Goal: Task Accomplishment & Management: Complete application form

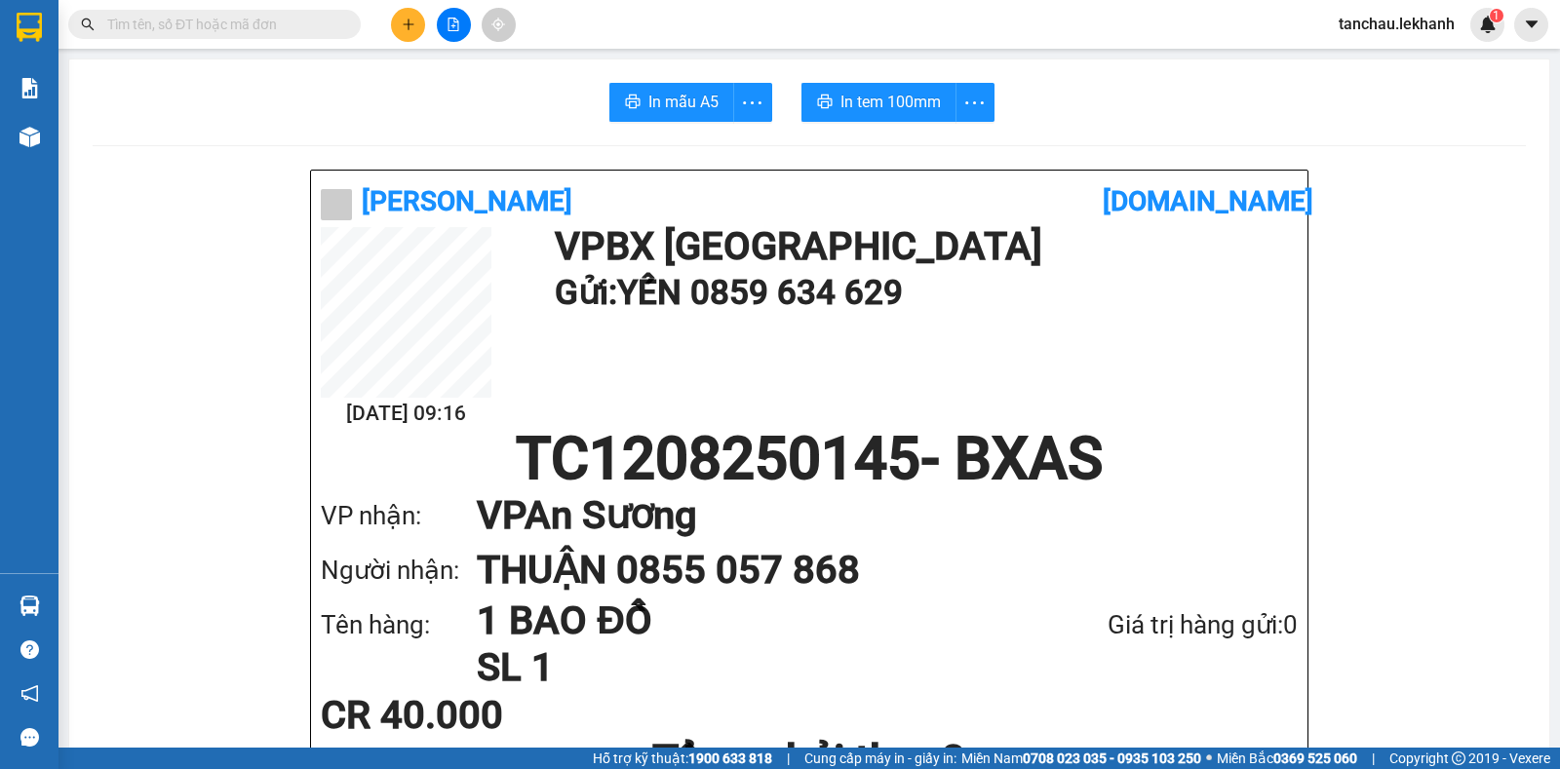
click at [409, 31] on button at bounding box center [408, 25] width 34 height 34
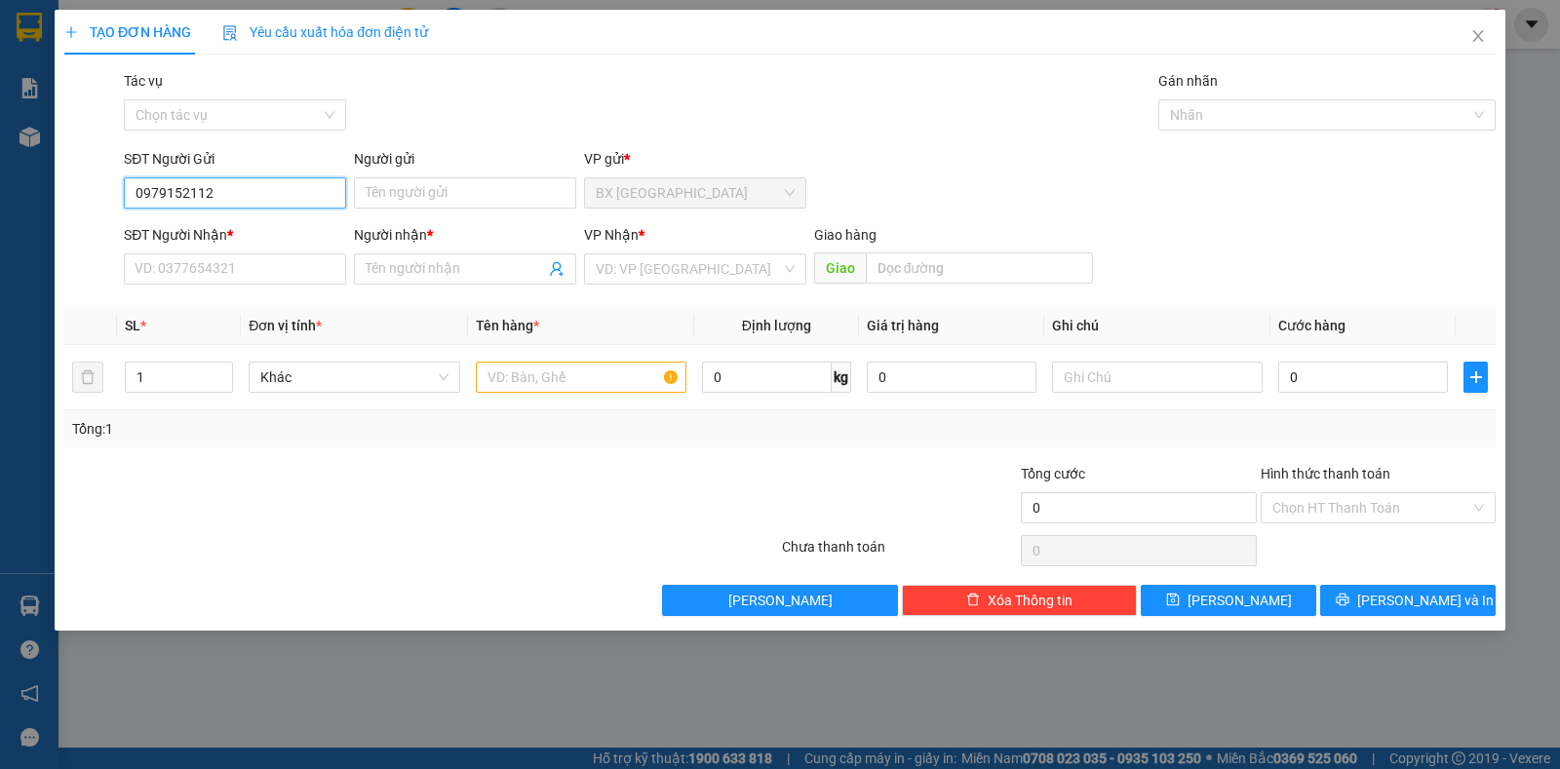
type input "0979152112"
click at [388, 170] on div "Người gửi" at bounding box center [465, 162] width 222 height 29
click at [388, 188] on input "Người gửi" at bounding box center [465, 192] width 222 height 31
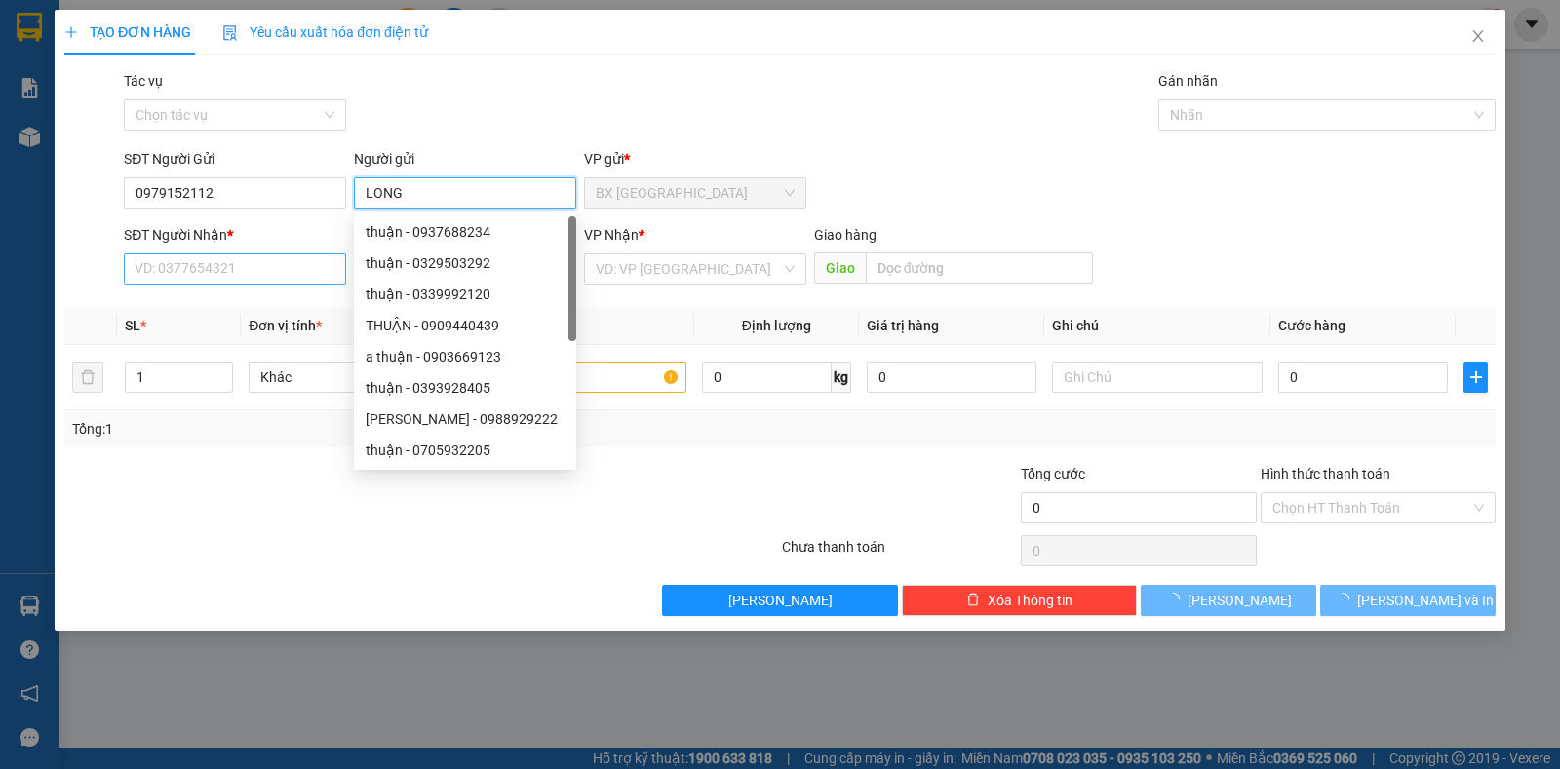
type input "LONG"
click at [214, 282] on input "SĐT Người Nhận *" at bounding box center [235, 268] width 222 height 31
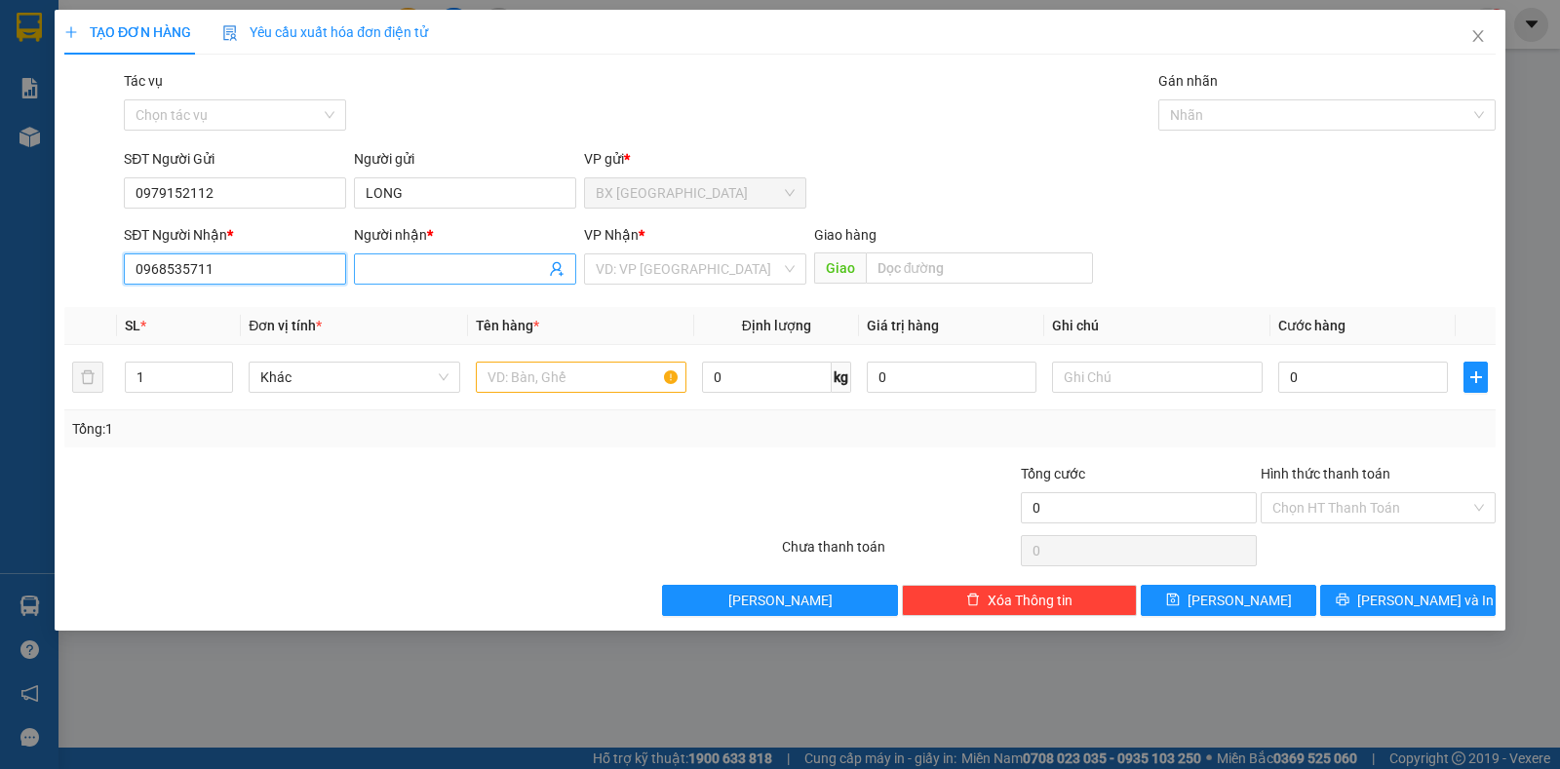
type input "0968535711"
click at [438, 276] on input "Người nhận *" at bounding box center [455, 268] width 179 height 21
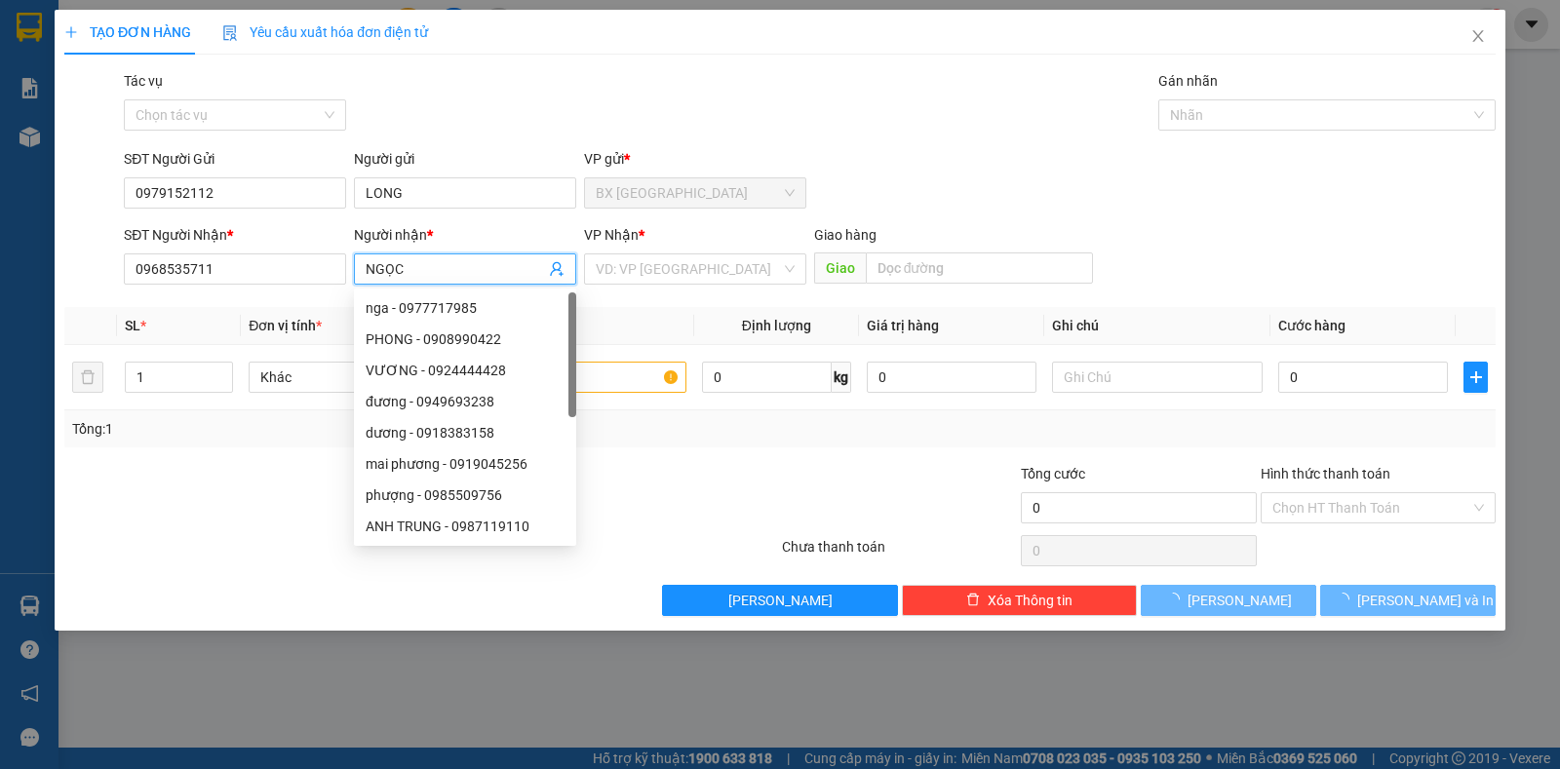
click at [559, 268] on icon "user-add" at bounding box center [557, 269] width 16 height 16
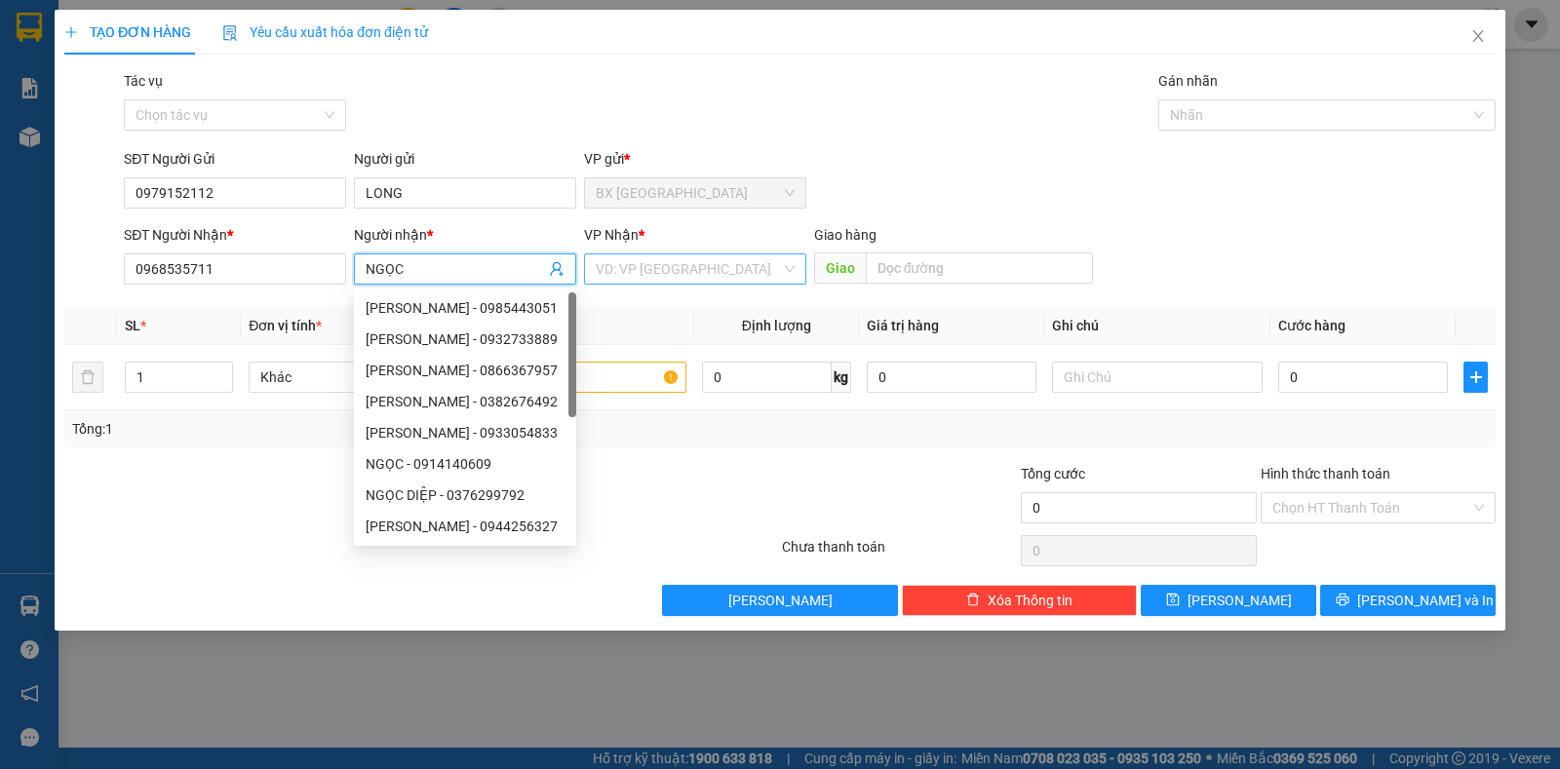
type input "NGỌC"
click at [623, 258] on input "search" at bounding box center [688, 268] width 185 height 29
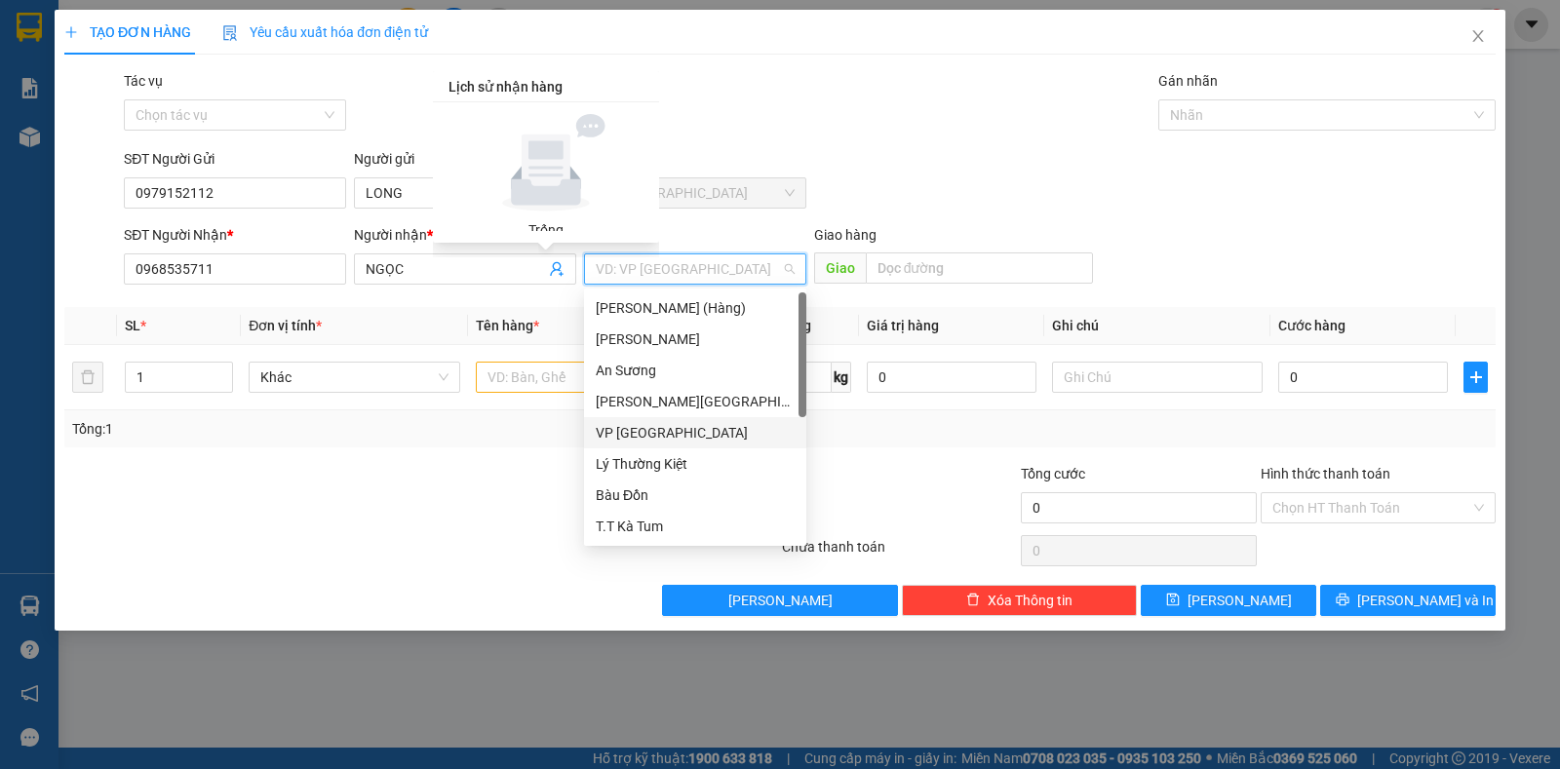
drag, startPoint x: 628, startPoint y: 440, endPoint x: 618, endPoint y: 432, distance: 12.5
click at [632, 440] on div "VP [GEOGRAPHIC_DATA]" at bounding box center [695, 432] width 199 height 21
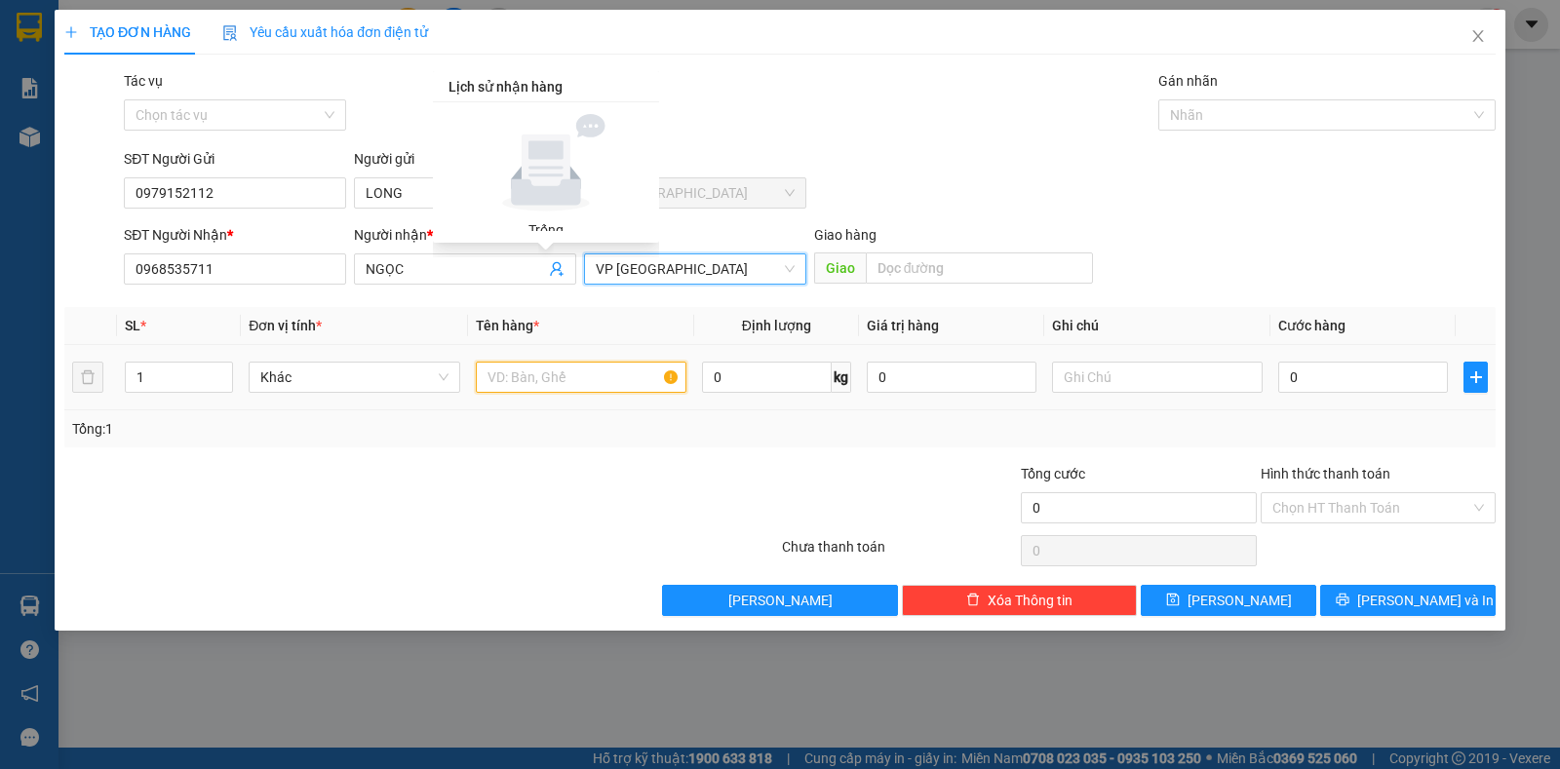
click at [521, 388] on input "text" at bounding box center [581, 377] width 211 height 31
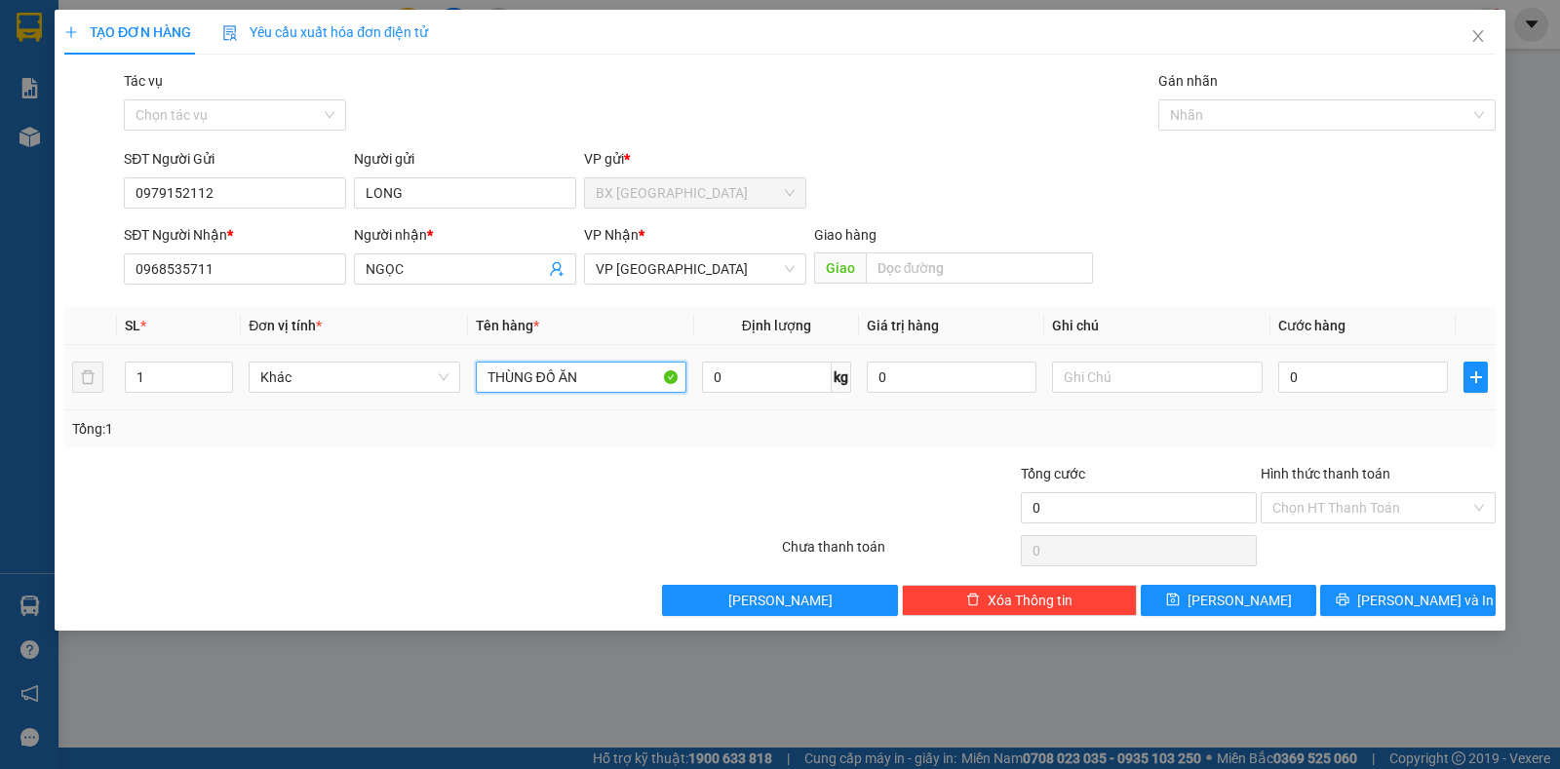
type input "THÙNG ĐỒ ĂN"
click at [1380, 393] on div "0" at bounding box center [1363, 377] width 170 height 39
click at [1376, 385] on input "0" at bounding box center [1363, 377] width 170 height 31
type input "3"
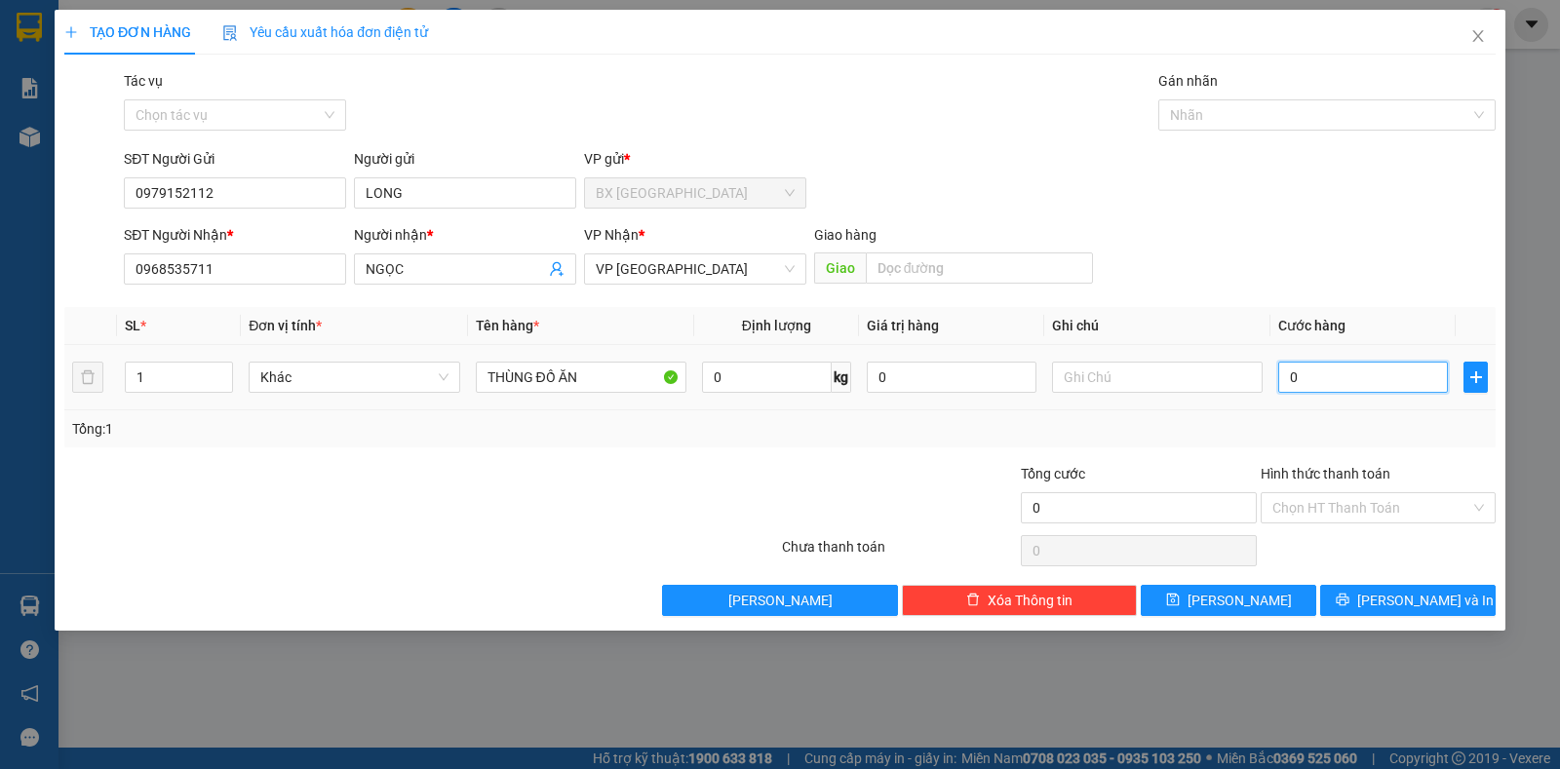
type input "3"
type input "30"
type input "30.000"
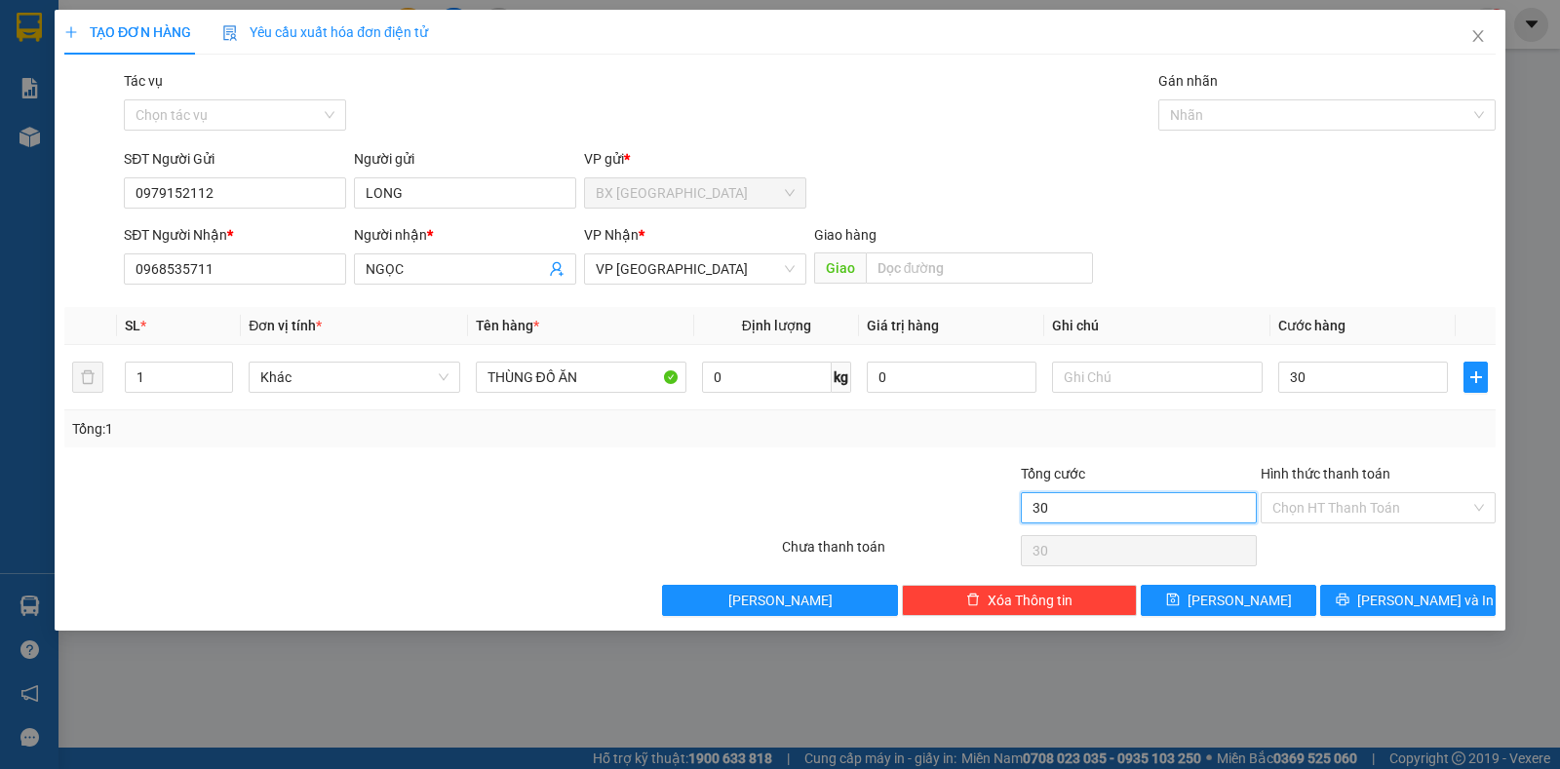
type input "30.000"
click at [1098, 517] on input "30.000" at bounding box center [1138, 507] width 235 height 31
drag, startPoint x: 1360, startPoint y: 495, endPoint x: 1365, endPoint y: 523, distance: 27.7
click at [1361, 504] on input "Hình thức thanh toán" at bounding box center [1371, 507] width 198 height 29
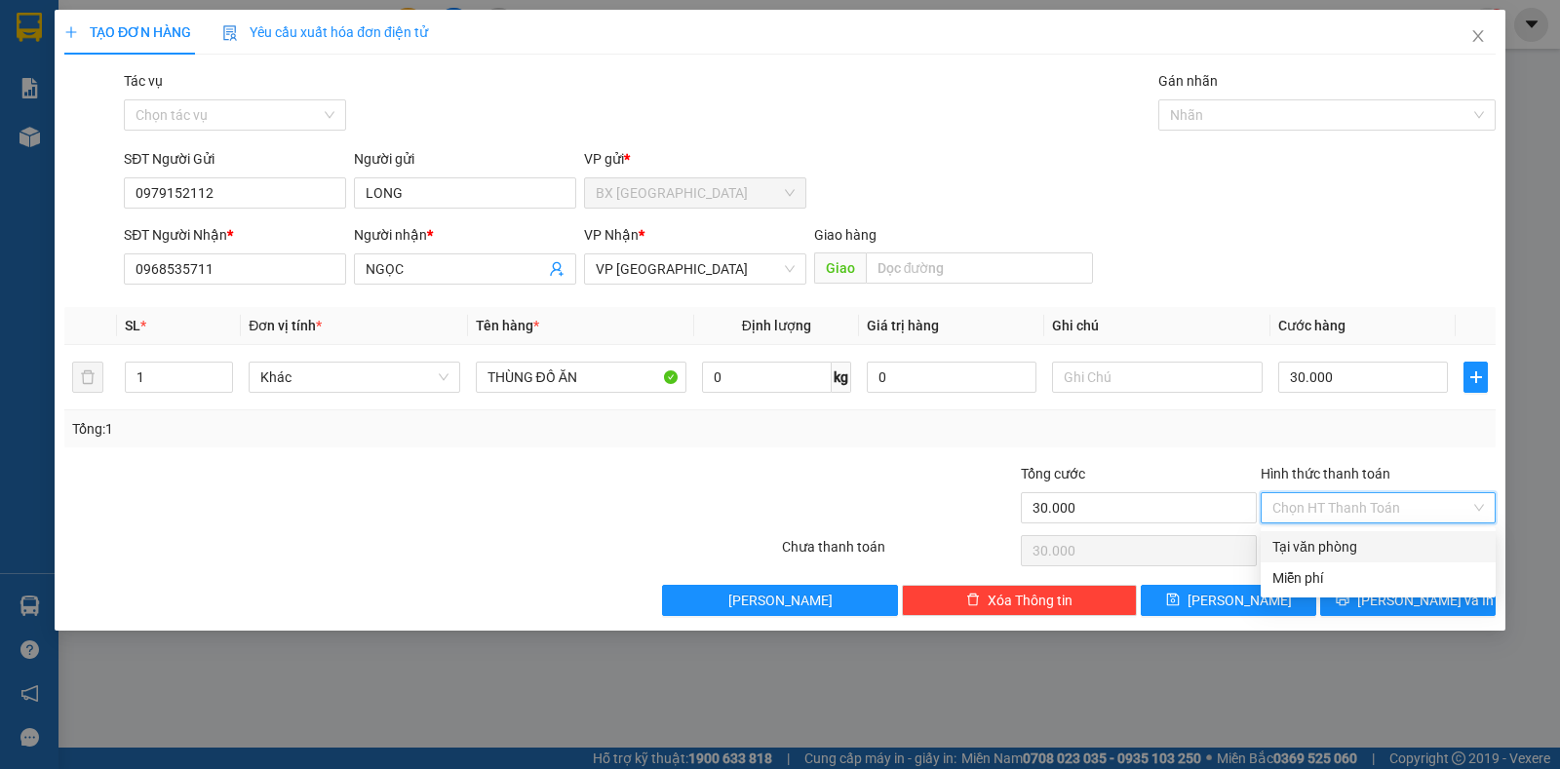
click at [1350, 541] on div "Tại văn phòng" at bounding box center [1378, 546] width 212 height 21
type input "0"
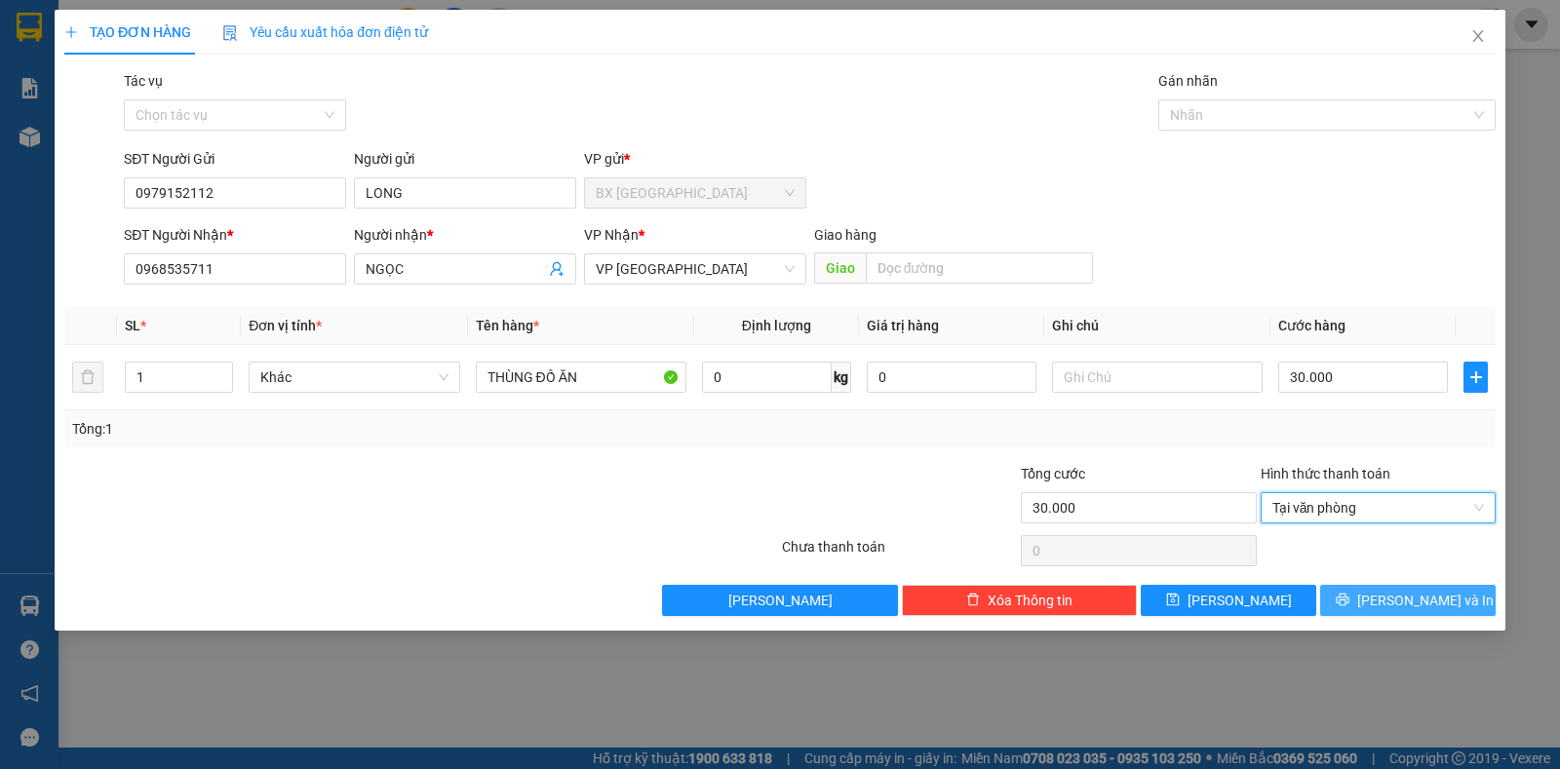
click at [1349, 606] on icon "printer" at bounding box center [1343, 600] width 14 height 14
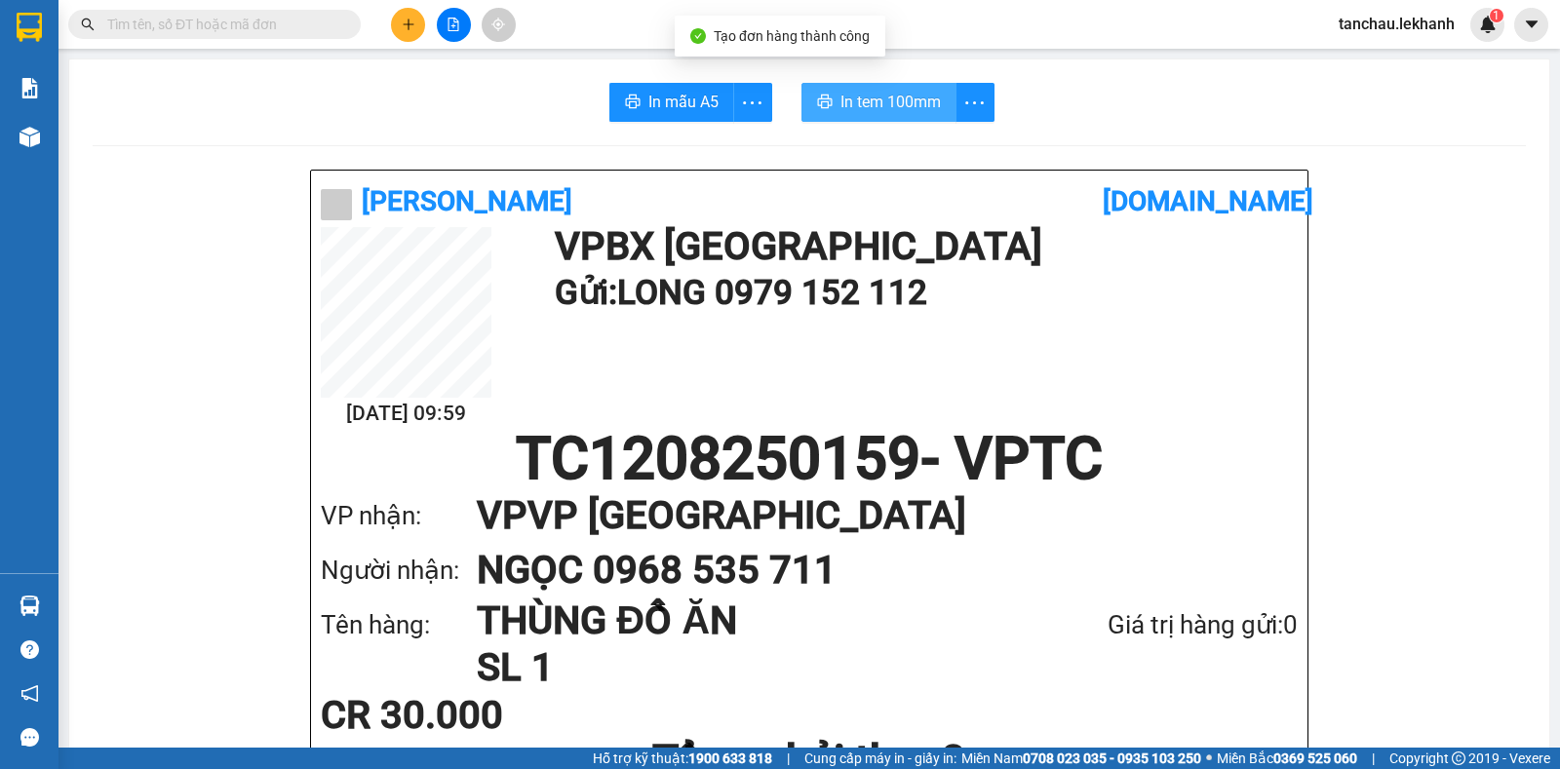
click at [860, 107] on span "In tem 100mm" at bounding box center [890, 102] width 100 height 24
